Goal: Task Accomplishment & Management: Manage account settings

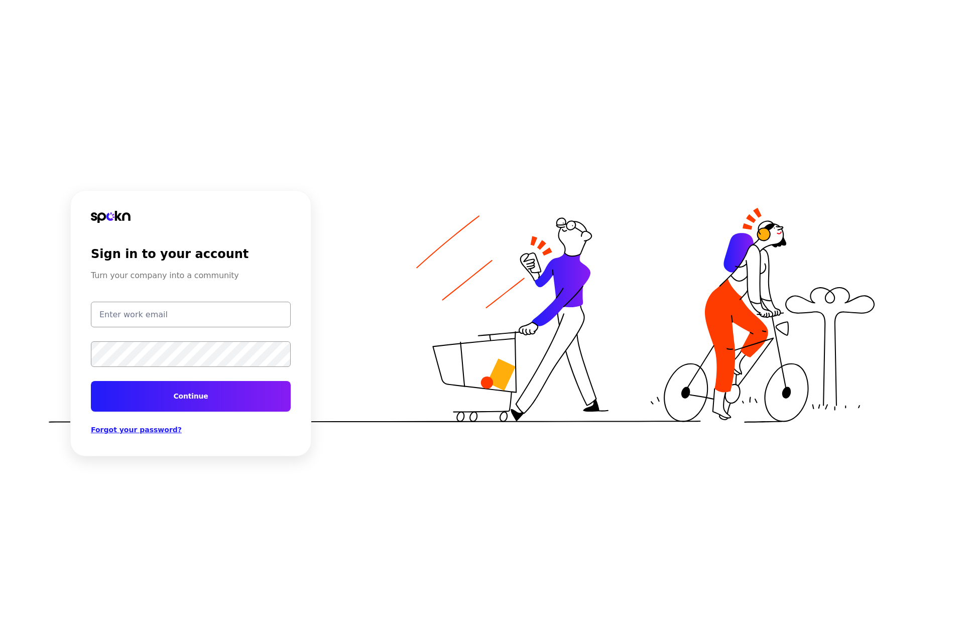
click at [122, 309] on input "email" at bounding box center [191, 315] width 200 height 26
type input "test@getspokn.com"
click at [211, 385] on button "Continue" at bounding box center [191, 396] width 200 height 31
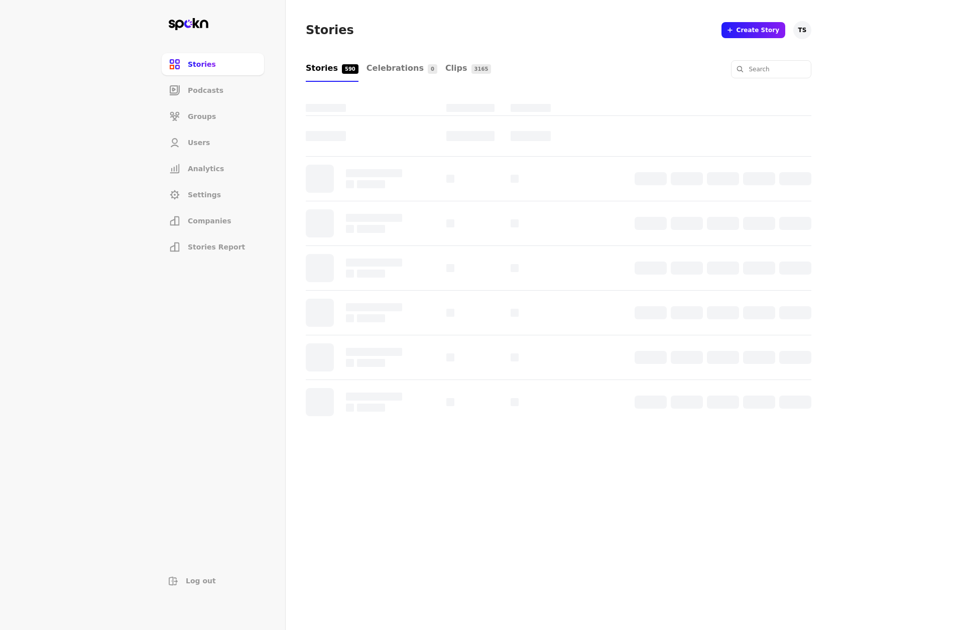
click at [191, 144] on span "Users" at bounding box center [199, 143] width 22 height 10
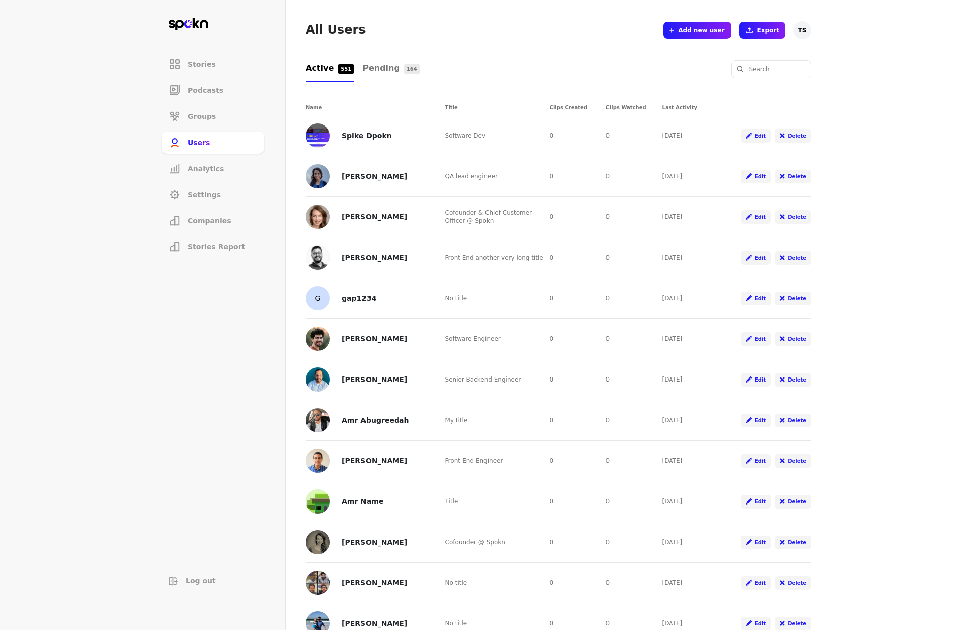
scroll to position [367, 0]
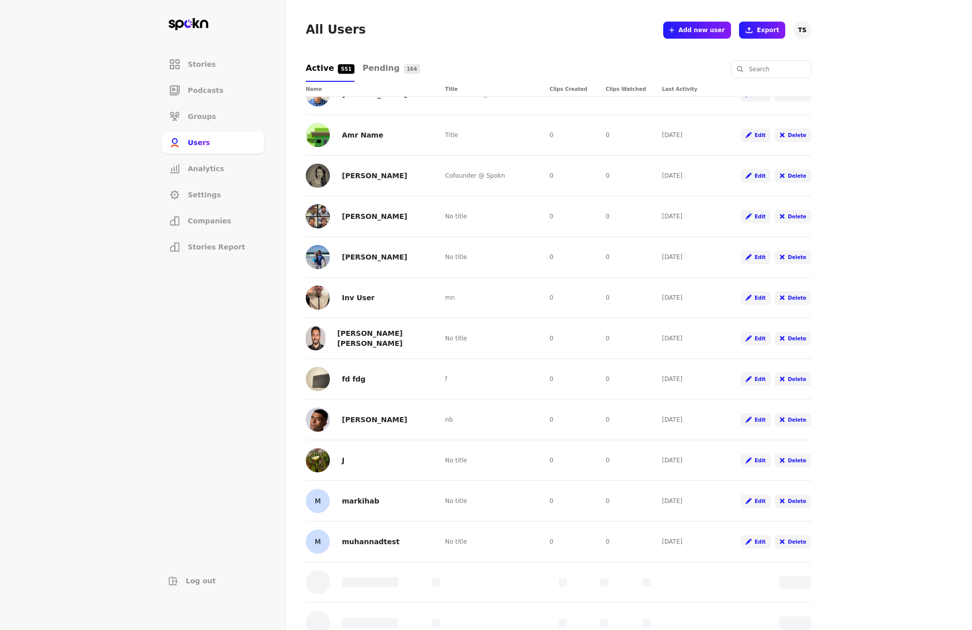
click at [760, 457] on span "Edit" at bounding box center [760, 461] width 11 height 8
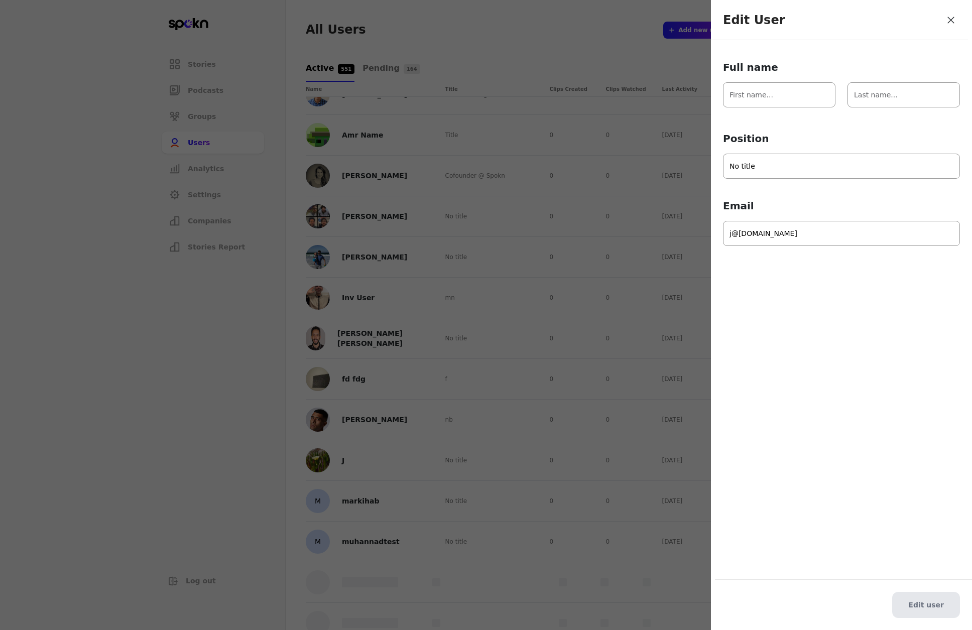
click at [593, 180] on div at bounding box center [486, 315] width 972 height 630
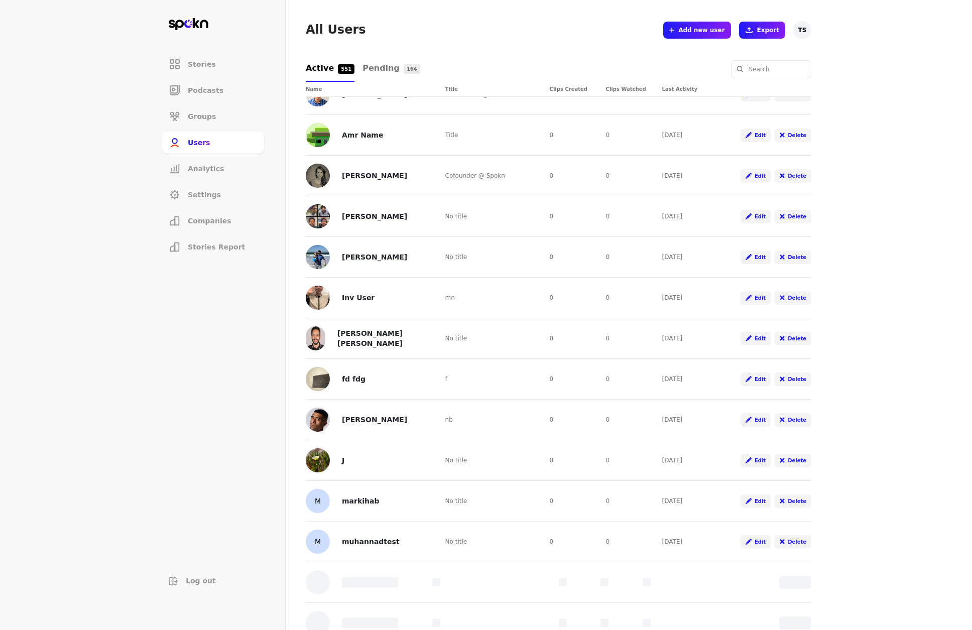
scroll to position [0, 0]
